Goal: Information Seeking & Learning: Learn about a topic

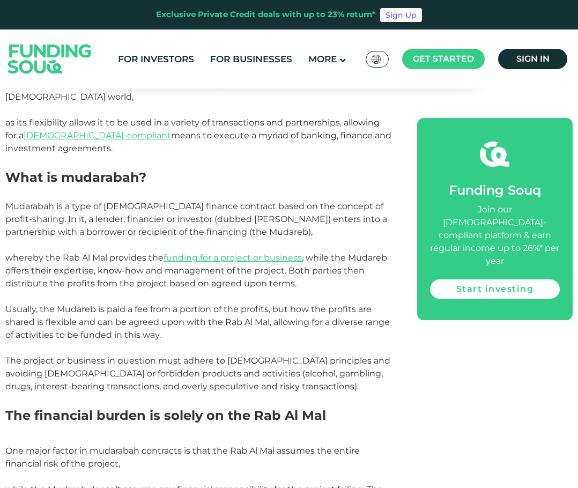
scroll to position [590, 0]
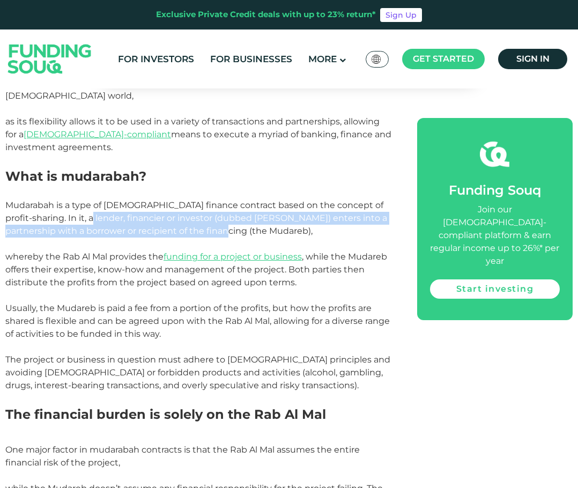
drag, startPoint x: 92, startPoint y: 210, endPoint x: 224, endPoint y: 222, distance: 132.4
click at [214, 222] on span "Mudarabah is a type of [DEMOGRAPHIC_DATA] finance contract based on the concept…" at bounding box center [196, 218] width 382 height 36
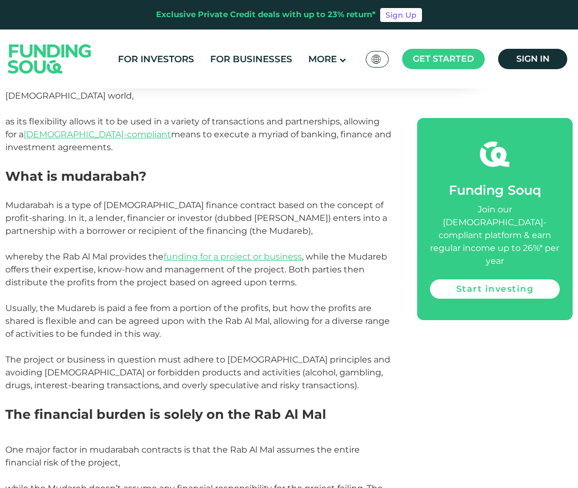
click at [231, 222] on span "Mudarabah is a type of [DEMOGRAPHIC_DATA] finance contract based on the concept…" at bounding box center [196, 218] width 382 height 36
drag, startPoint x: 233, startPoint y: 222, endPoint x: 26, endPoint y: 234, distance: 207.2
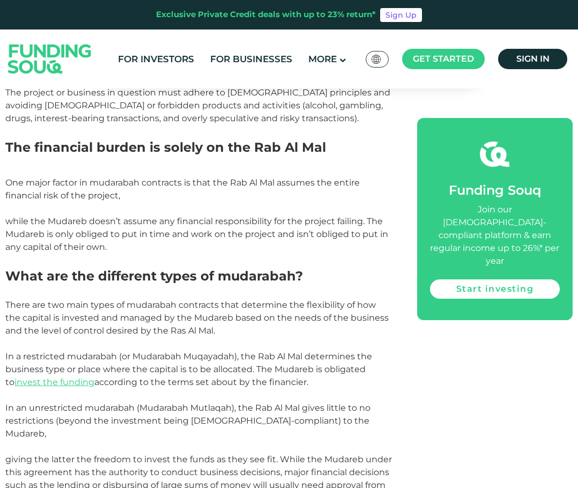
scroll to position [858, 0]
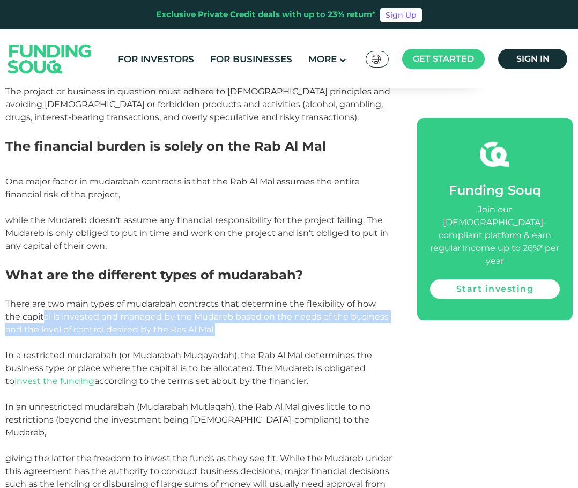
drag, startPoint x: 28, startPoint y: 304, endPoint x: 197, endPoint y: 319, distance: 169.5
click at [197, 319] on p "There are two main types of mudarabah contracts that determine the flexibility …" at bounding box center [199, 316] width 388 height 39
click at [199, 319] on p "There are two main types of mudarabah contracts that determine the flexibility …" at bounding box center [199, 316] width 388 height 39
drag, startPoint x: 211, startPoint y: 321, endPoint x: 10, endPoint y: 305, distance: 201.1
click at [10, 305] on p "There are two main types of mudarabah contracts that determine the flexibility …" at bounding box center [199, 316] width 388 height 39
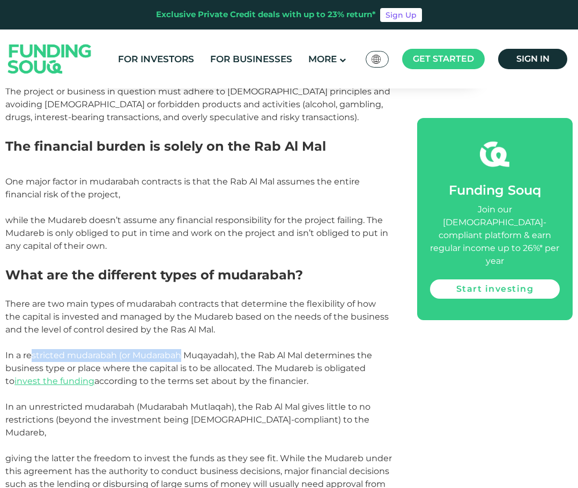
drag, startPoint x: 32, startPoint y: 345, endPoint x: 185, endPoint y: 349, distance: 153.3
click at [185, 349] on p "In a restricted mudarabah (or Mudarabah Muqayadah), the Rab Al Mal determines t…" at bounding box center [199, 368] width 388 height 39
drag, startPoint x: 203, startPoint y: 349, endPoint x: 210, endPoint y: 348, distance: 7.0
click at [203, 349] on p "In a restricted mudarabah (or Mudarabah Muqayadah), the Rab Al Mal determines t…" at bounding box center [199, 368] width 388 height 39
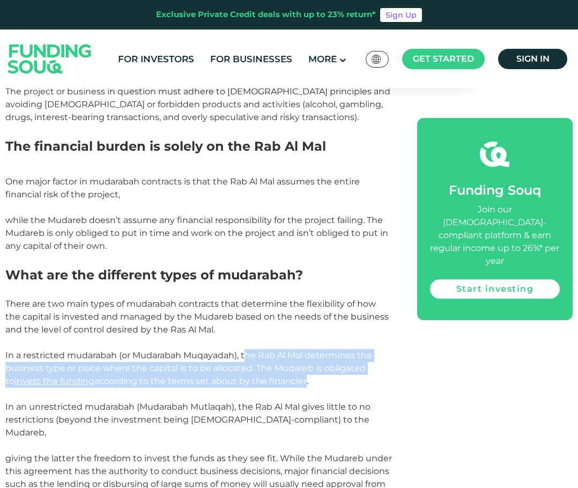
drag, startPoint x: 252, startPoint y: 341, endPoint x: 293, endPoint y: 367, distance: 48.2
click at [293, 367] on span "In a restricted mudarabah (or Mudarabah Muqayadah), the Rab Al Mal determines t…" at bounding box center [188, 368] width 367 height 36
click at [183, 373] on span "In a restricted mudarabah (or Mudarabah Muqayadah), the Rab Al Mal determines t…" at bounding box center [188, 368] width 367 height 36
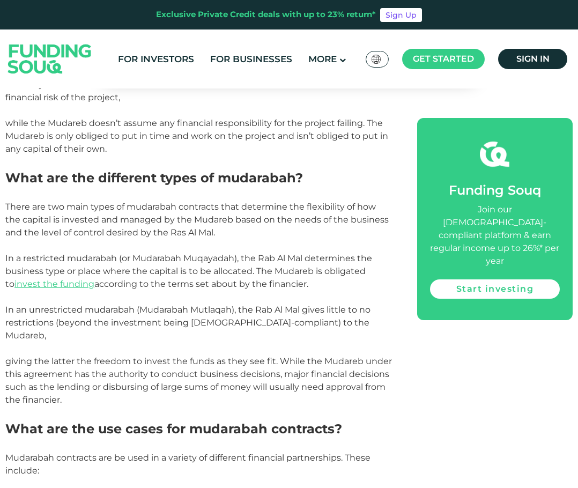
scroll to position [965, 0]
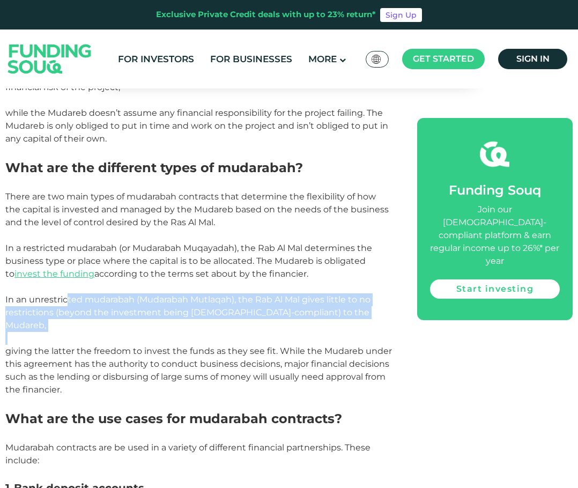
drag, startPoint x: 74, startPoint y: 288, endPoint x: 285, endPoint y: 307, distance: 211.5
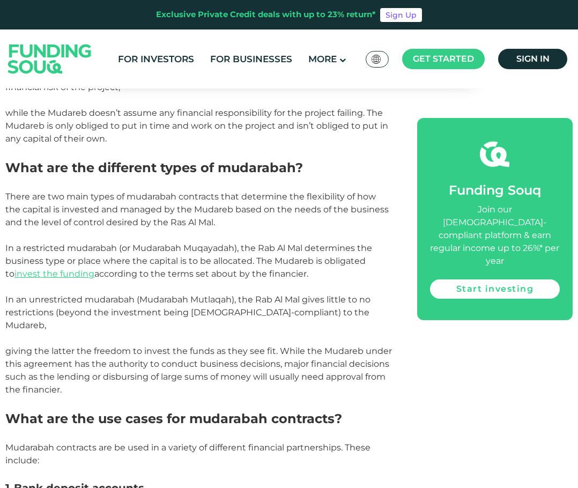
click at [206, 355] on span "giving the latter the freedom to invest the funds as they see fit. While the Mu…" at bounding box center [198, 370] width 386 height 49
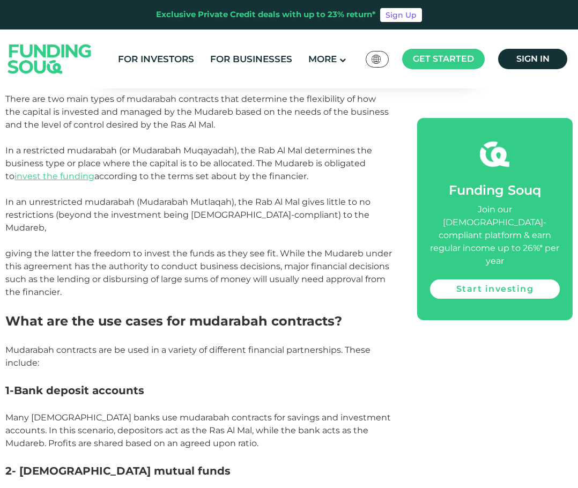
scroll to position [1072, 0]
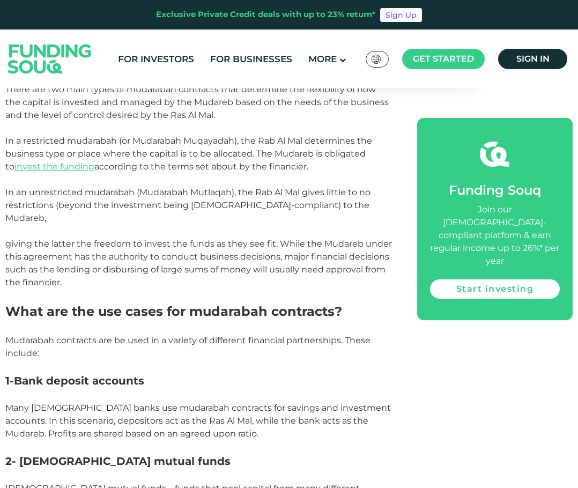
click at [164, 335] on span "Mudarabah contracts are be used in a variety of different financial partnership…" at bounding box center [187, 346] width 365 height 23
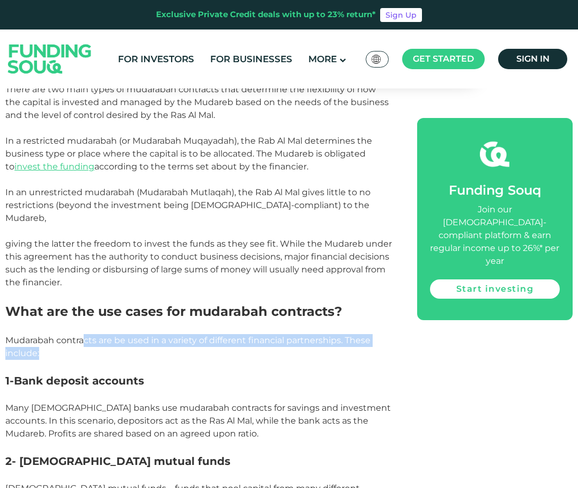
drag, startPoint x: 85, startPoint y: 312, endPoint x: 326, endPoint y: 329, distance: 242.3
click at [326, 334] on p "Mudarabah contracts are be used in a variety of different financial partnership…" at bounding box center [199, 347] width 388 height 26
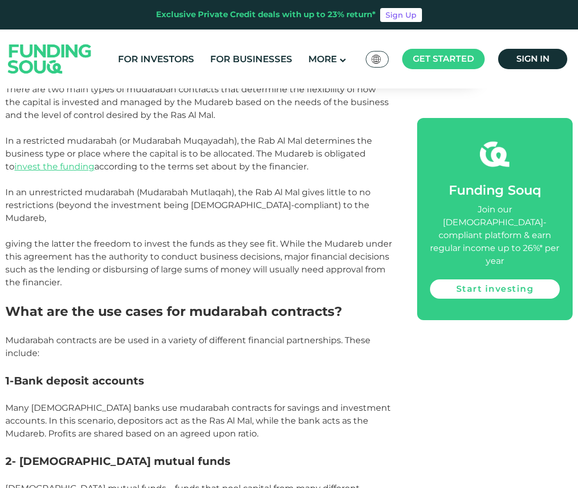
click at [326, 360] on p at bounding box center [199, 366] width 388 height 13
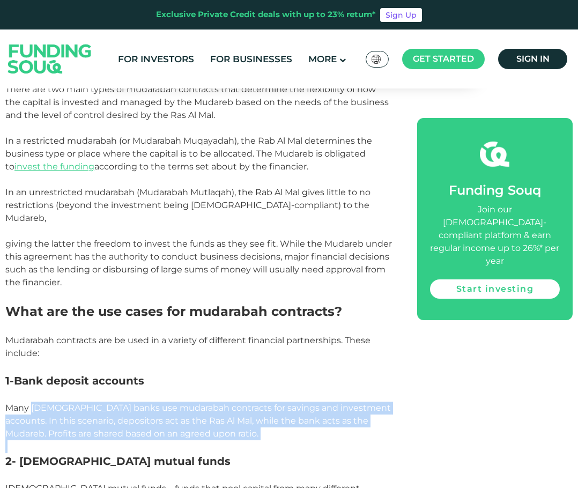
drag, startPoint x: 31, startPoint y: 381, endPoint x: 192, endPoint y: 415, distance: 164.4
click at [196, 440] on p at bounding box center [199, 446] width 388 height 13
drag, startPoint x: 135, startPoint y: 405, endPoint x: -14, endPoint y: 381, distance: 151.4
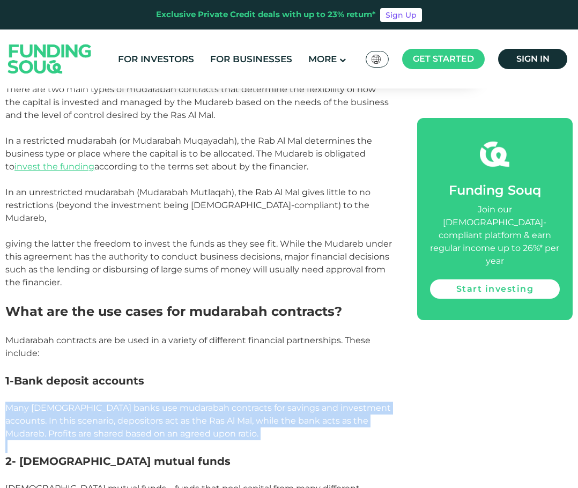
scroll to position [1126, 0]
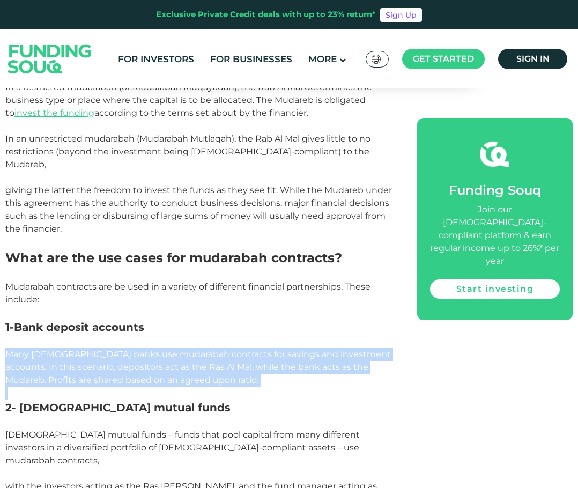
click at [243, 386] on p at bounding box center [199, 392] width 388 height 13
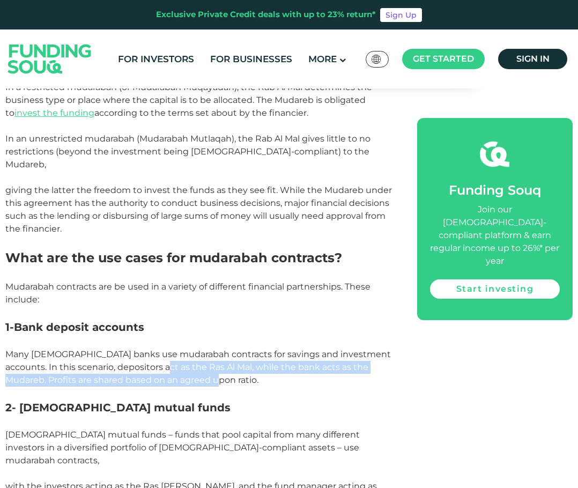
drag, startPoint x: 156, startPoint y: 342, endPoint x: 307, endPoint y: 351, distance: 150.9
click at [307, 351] on p "Many [DEMOGRAPHIC_DATA] banks use mudarabah contracts for savings and investmen…" at bounding box center [199, 367] width 388 height 39
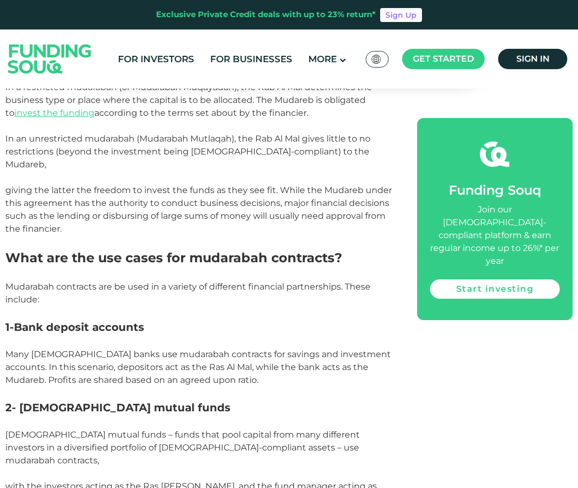
click at [250, 399] on h3 "2- [DEMOGRAPHIC_DATA] mutual funds" at bounding box center [199, 407] width 388 height 16
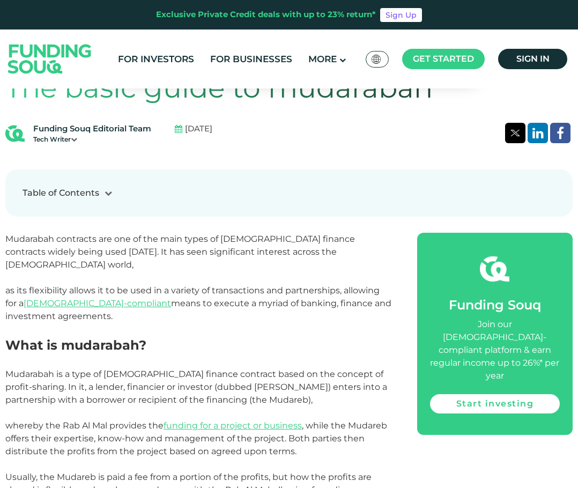
scroll to position [322, 0]
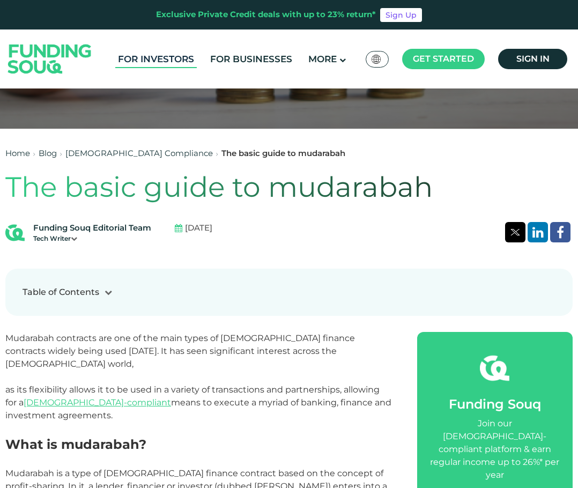
click at [161, 59] on link "For Investors" at bounding box center [155, 59] width 81 height 18
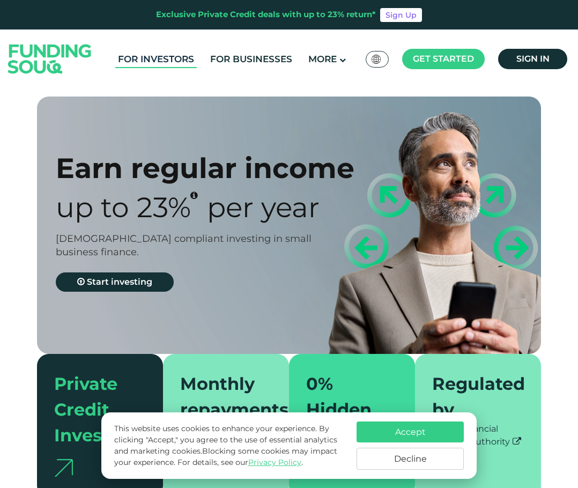
click at [167, 59] on link "For Investors" at bounding box center [155, 59] width 81 height 18
